Goal: Task Accomplishment & Management: Manage account settings

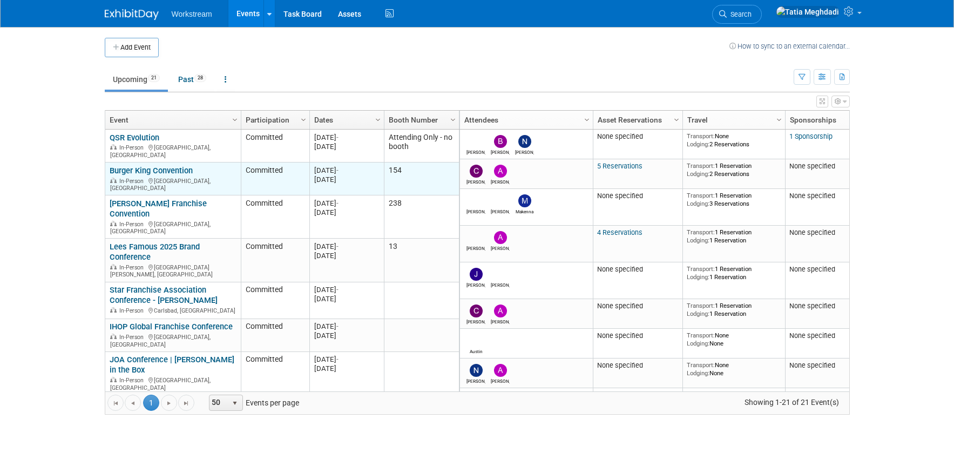
click at [124, 167] on link "Burger King Convention" at bounding box center [151, 171] width 83 height 10
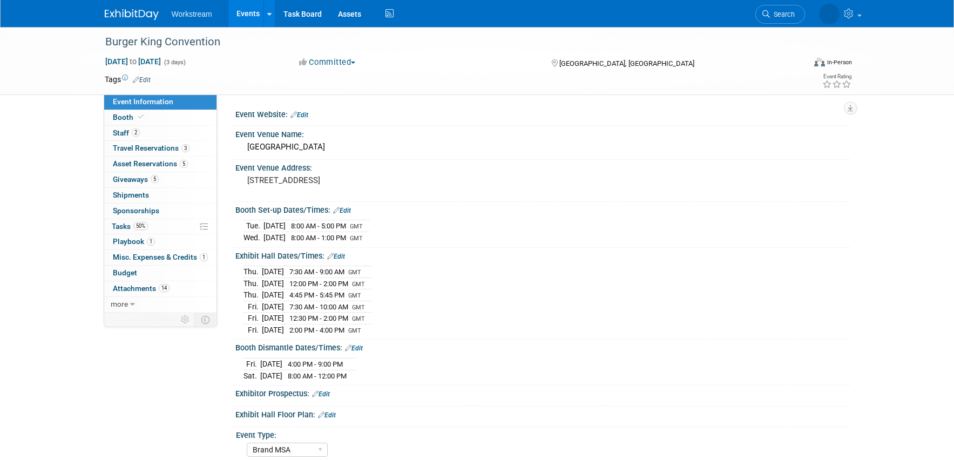
select select "Brand MSA"
select select "Restaurant"
select select "[PERSON_NAME]"
click at [125, 116] on span "Booth" at bounding box center [129, 117] width 33 height 9
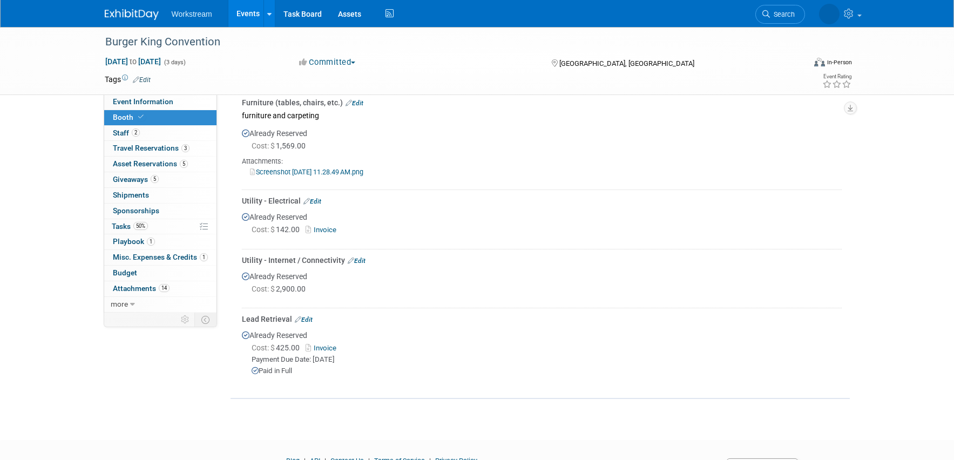
scroll to position [233, 0]
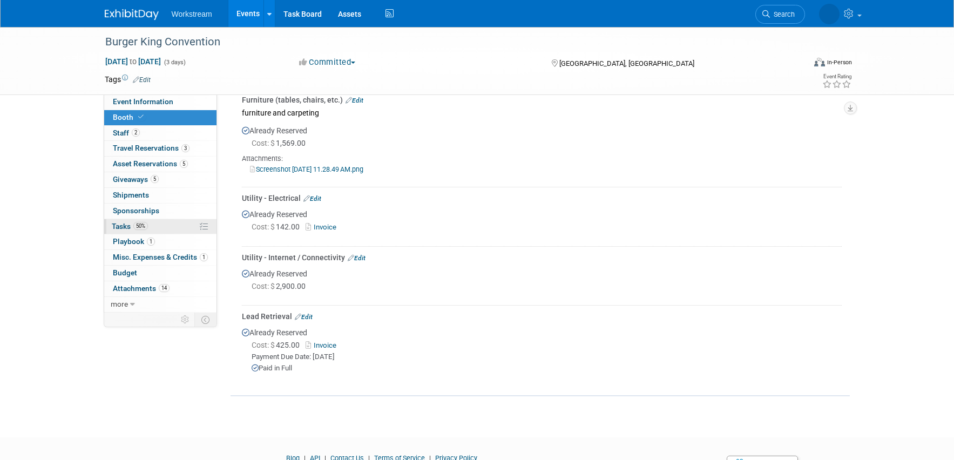
click at [125, 224] on span "Tasks 50%" at bounding box center [130, 226] width 36 height 9
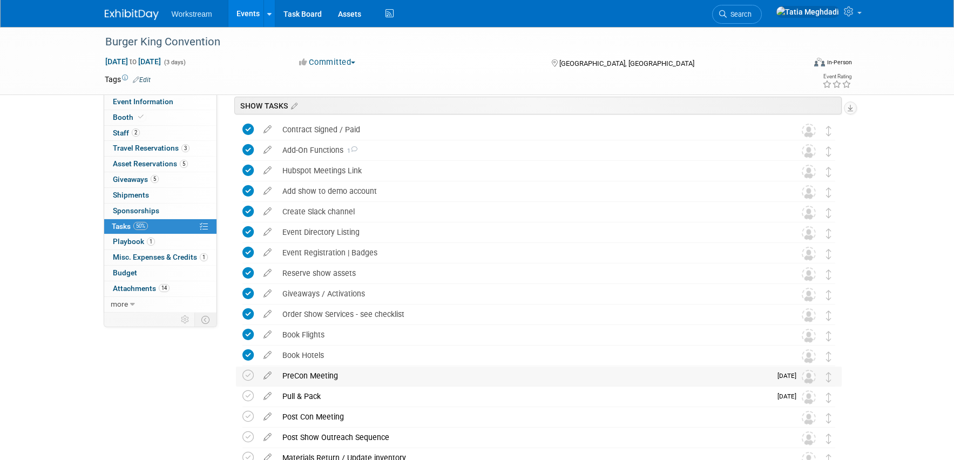
scroll to position [0, 0]
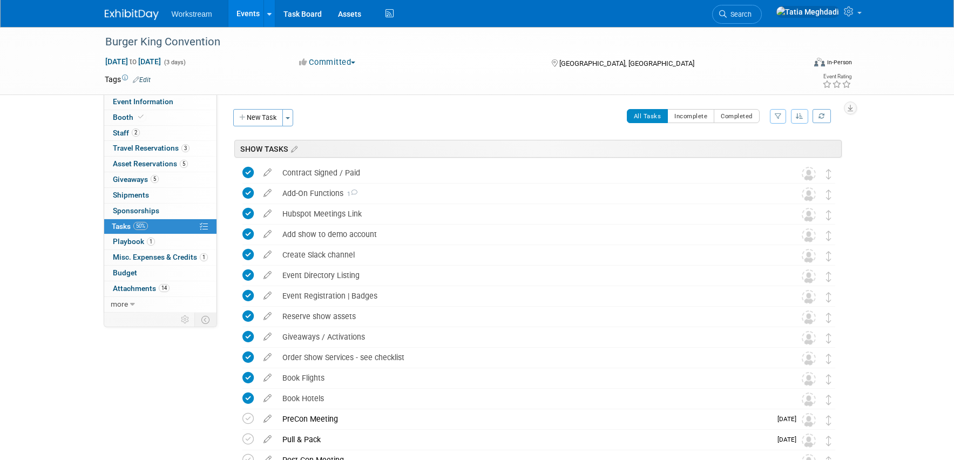
click at [38, 240] on div "Burger King Convention Sep 10, 2025 to Sep 12, 2025 (3 days) Sep 10, 2025 to Se…" at bounding box center [477, 408] width 954 height 762
